Goal: Task Accomplishment & Management: Manage account settings

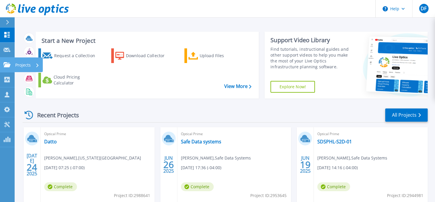
click at [8, 66] on icon at bounding box center [7, 64] width 7 height 5
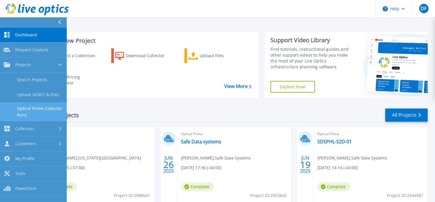
click at [20, 107] on link "Optical Prime Collector Runs" at bounding box center [33, 111] width 67 height 19
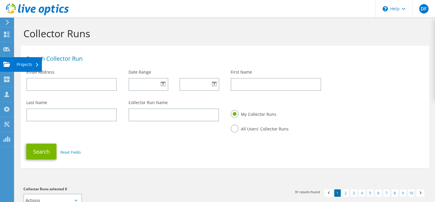
click at [9, 65] on use at bounding box center [6, 63] width 7 height 5
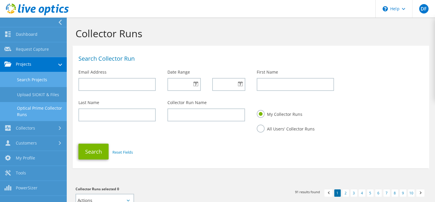
click at [17, 79] on link "Search Projects" at bounding box center [33, 79] width 67 height 15
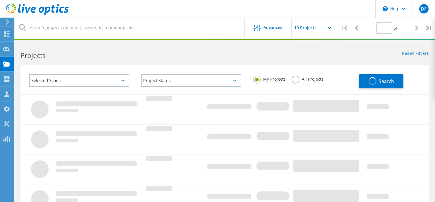
type input "1"
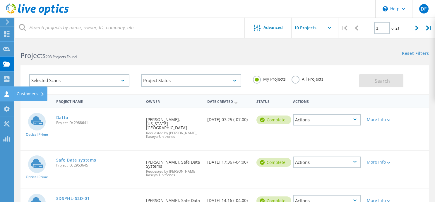
click at [4, 97] on div at bounding box center [6, 94] width 7 height 6
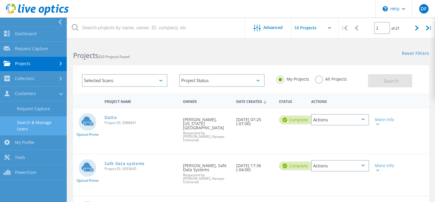
click at [27, 121] on link "Search & Manage Users" at bounding box center [33, 125] width 67 height 19
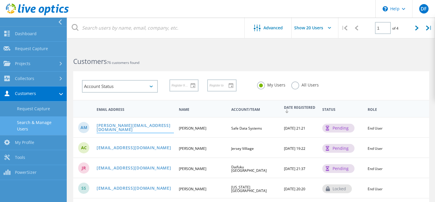
click at [107, 127] on link "adrian@safedatasystems.com" at bounding box center [135, 127] width 77 height 9
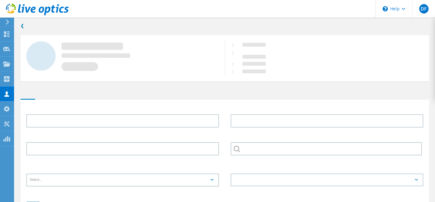
type input "Adrian"
type input "McElroy"
type input "Safe Data Systems"
type input "English"
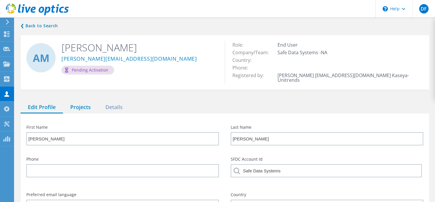
click at [73, 102] on div "Projects" at bounding box center [80, 107] width 35 height 12
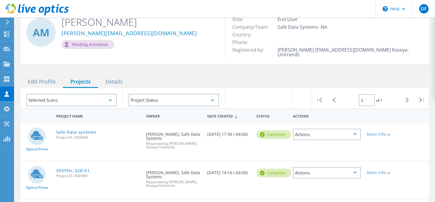
scroll to position [37, 0]
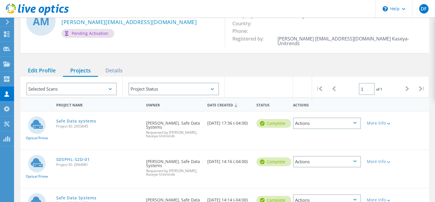
click at [46, 65] on div "Edit Profile" at bounding box center [41, 71] width 42 height 12
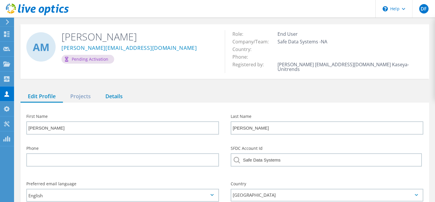
scroll to position [0, 0]
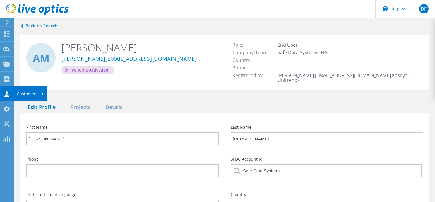
click at [7, 91] on icon at bounding box center [6, 94] width 7 height 6
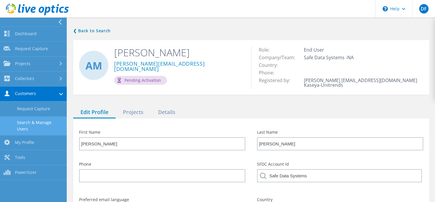
click at [26, 122] on link "Search & Manage Users" at bounding box center [33, 125] width 67 height 19
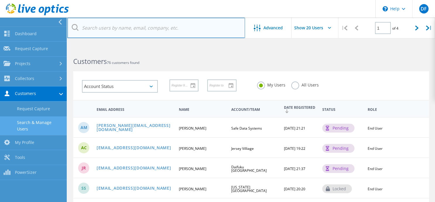
click at [107, 29] on input "text" at bounding box center [156, 28] width 178 height 20
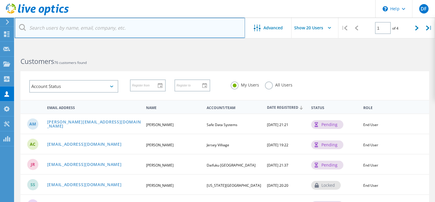
paste input "garrett.pridgeon@clientservices.com"
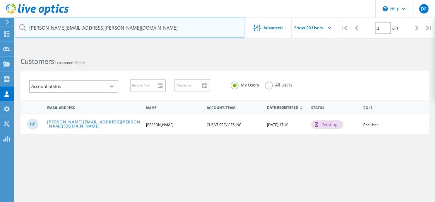
type input "garrett.pridgeon@clientservices.com"
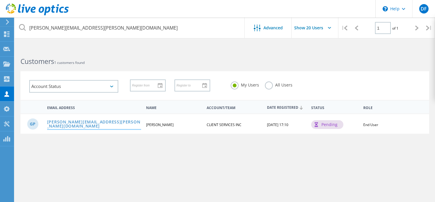
click at [59, 124] on link "garrett.pridgeon@clientservices.com" at bounding box center [94, 124] width 94 height 9
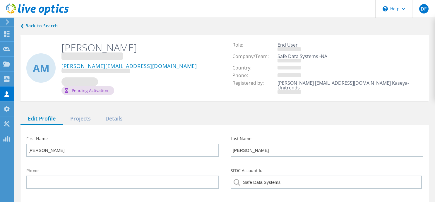
type input "Garrett"
type input "Pridgeon"
type input "CLIENT SERVICES INC"
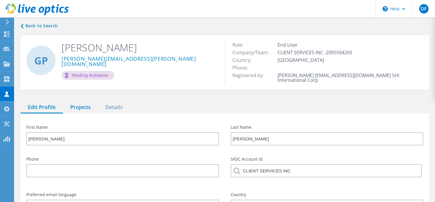
click at [78, 103] on div "Projects" at bounding box center [80, 107] width 35 height 12
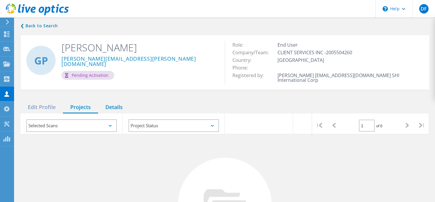
click at [115, 102] on div "Details" at bounding box center [114, 107] width 32 height 12
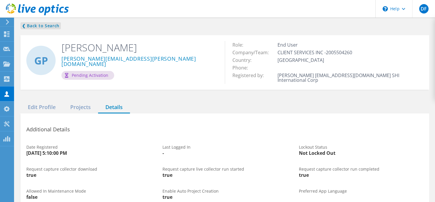
click at [31, 27] on link "❮ Back to Search" at bounding box center [40, 25] width 40 height 7
